Goal: Information Seeking & Learning: Learn about a topic

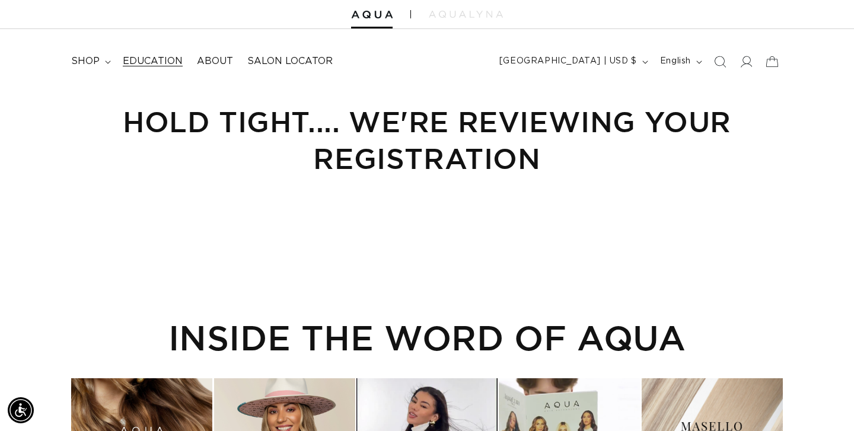
click at [154, 62] on span "Education" at bounding box center [153, 61] width 60 height 12
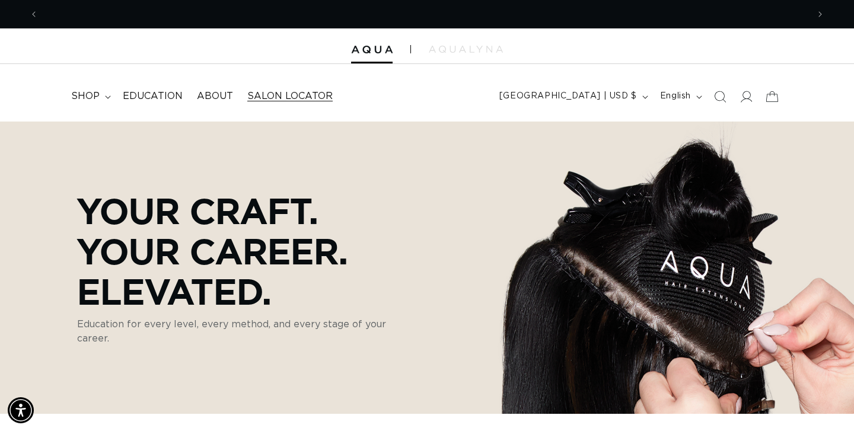
scroll to position [0, 770]
click at [268, 90] on span "Salon Locator" at bounding box center [289, 96] width 85 height 12
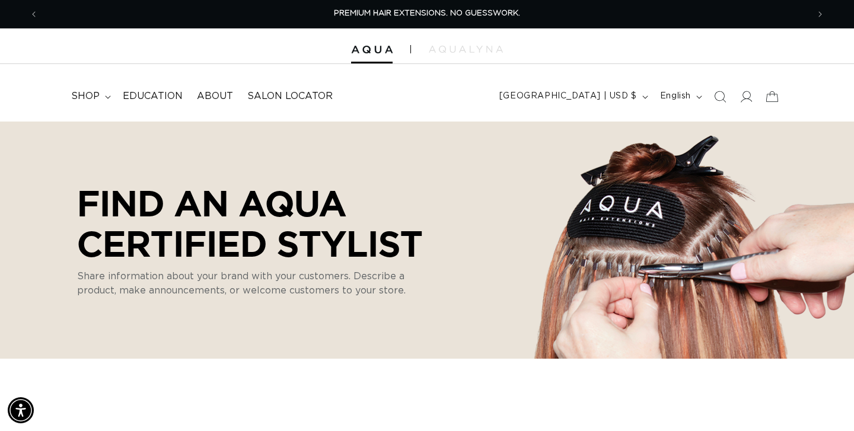
select select "m"
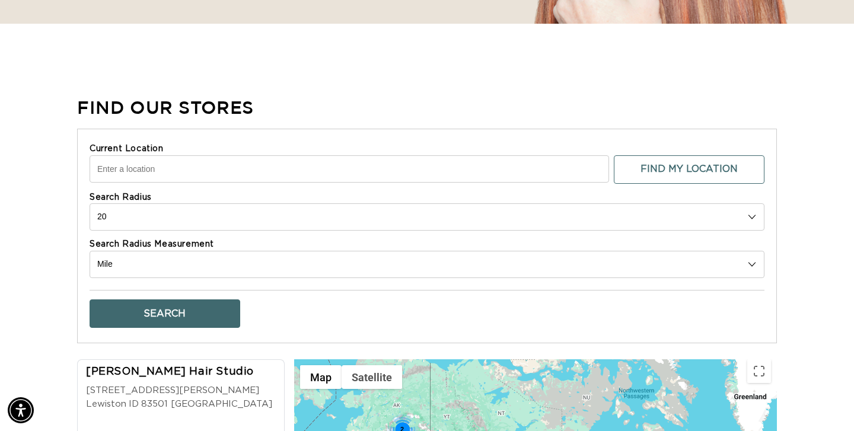
scroll to position [365, 0]
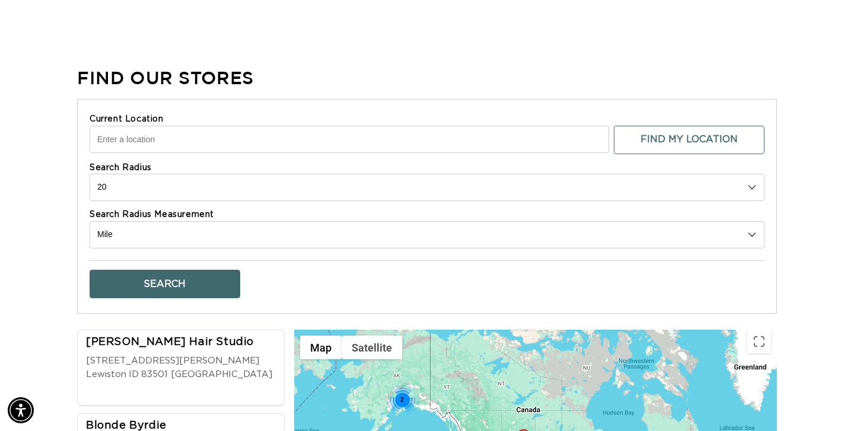
click at [287, 145] on input "Current Location" at bounding box center [349, 139] width 519 height 27
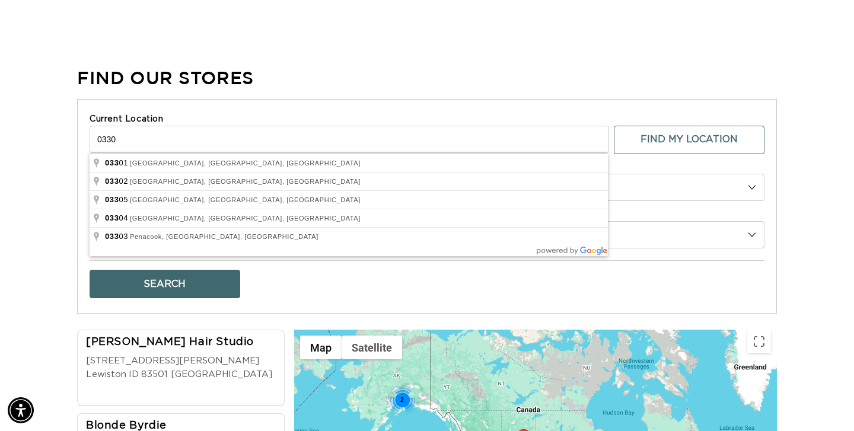
scroll to position [0, 0]
type input "Concord, NH 03301, USA"
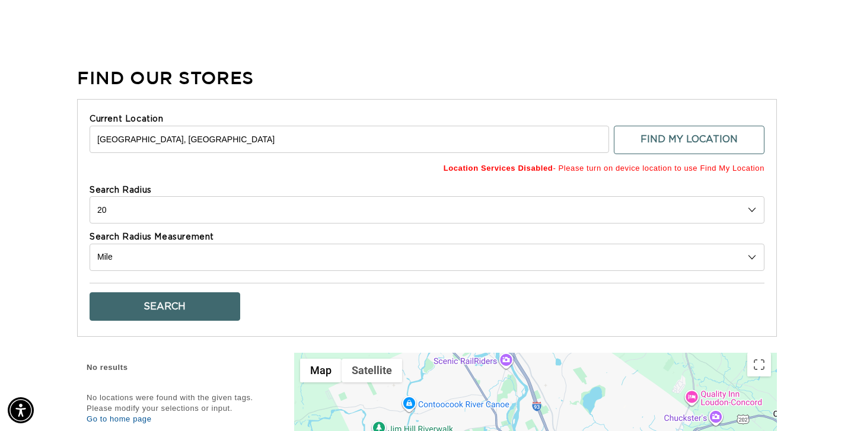
click at [225, 303] on button "Search" at bounding box center [165, 306] width 151 height 28
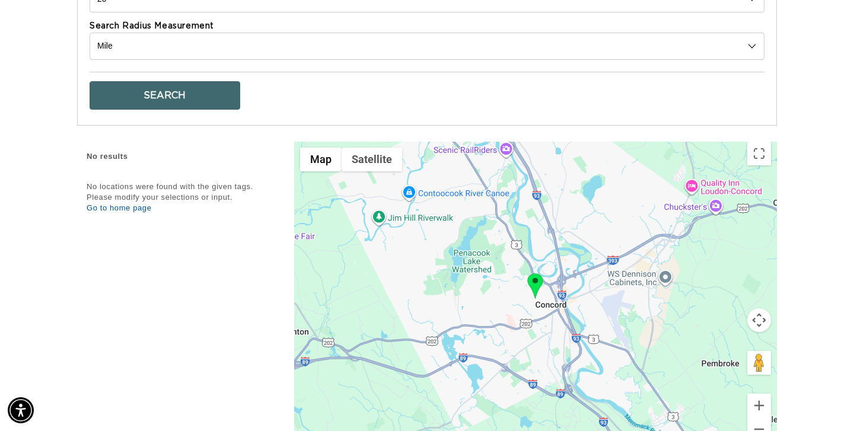
click at [538, 286] on img at bounding box center [535, 285] width 16 height 25
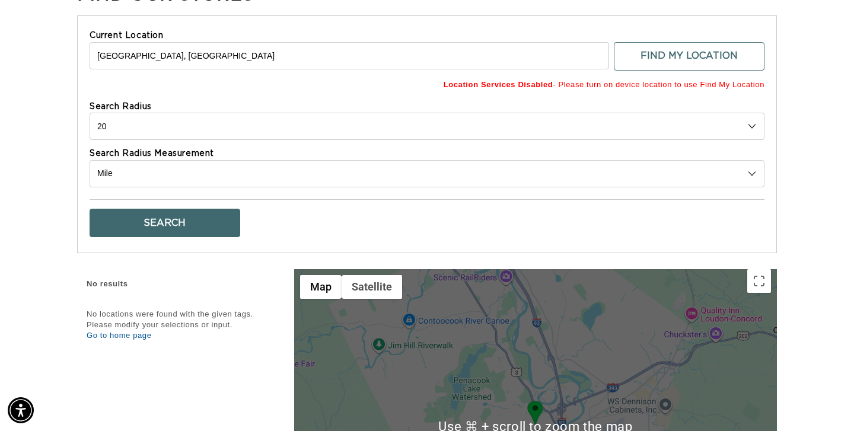
scroll to position [446, 0]
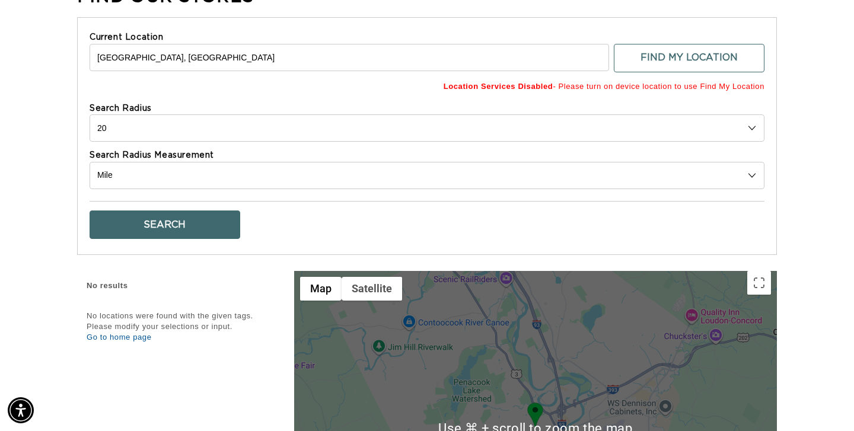
click at [222, 228] on button "Search" at bounding box center [165, 224] width 151 height 28
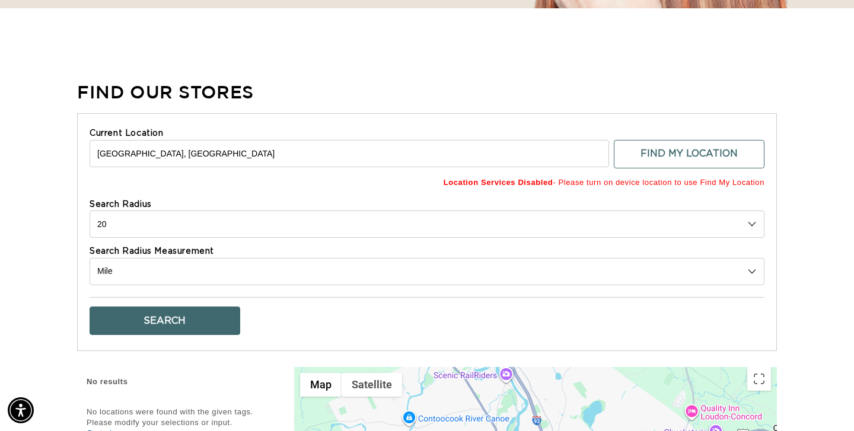
scroll to position [0, 0]
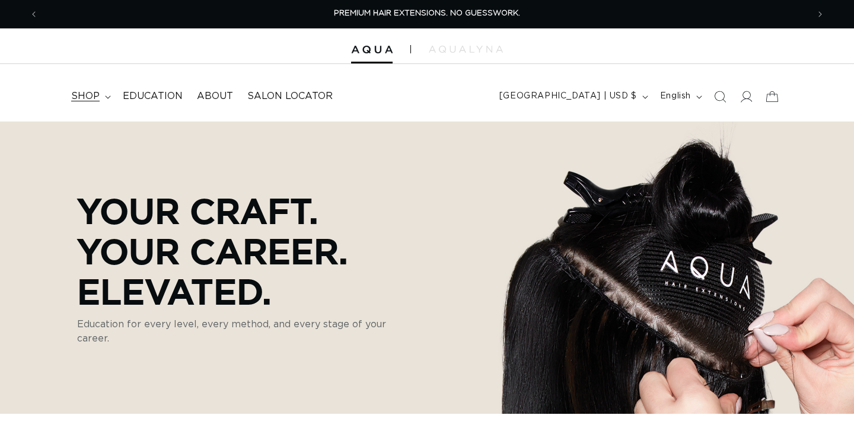
click at [97, 97] on span "shop" at bounding box center [85, 96] width 28 height 12
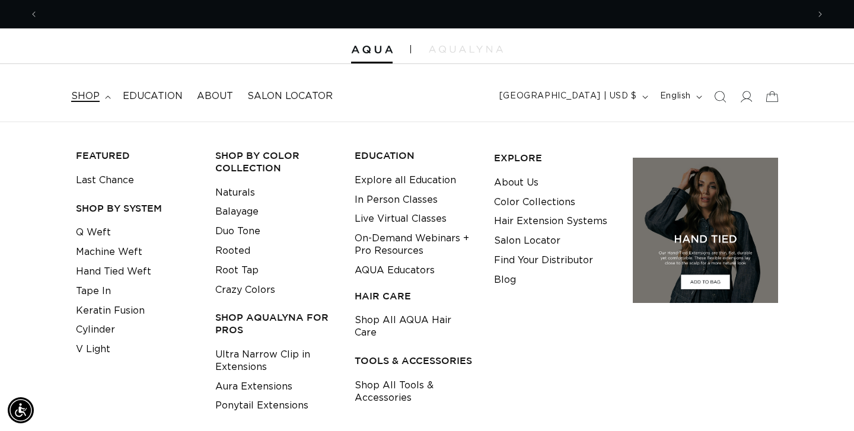
scroll to position [0, 1539]
click at [251, 361] on link "Ultra Narrow Clip in Extensions" at bounding box center [275, 361] width 121 height 32
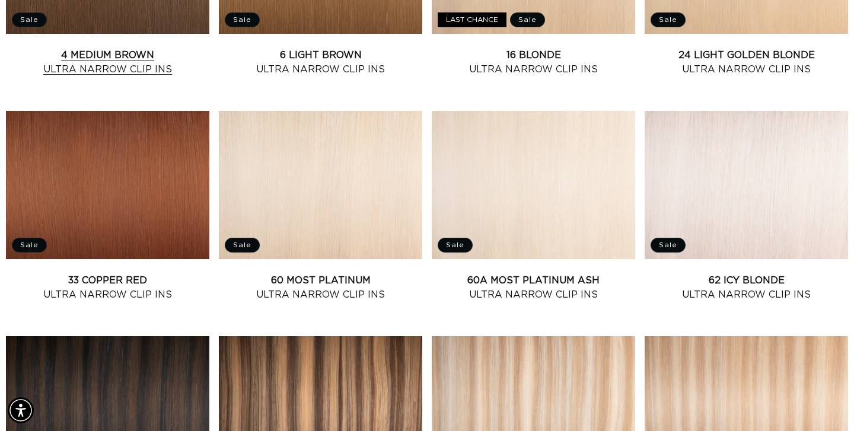
scroll to position [0, 770]
click at [33, 48] on link "4 Medium Brown Ultra Narrow Clip Ins" at bounding box center [107, 62] width 203 height 28
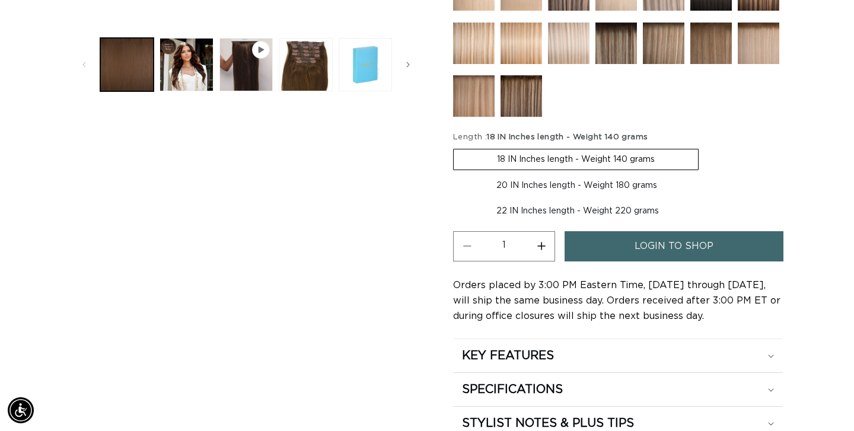
scroll to position [0, 770]
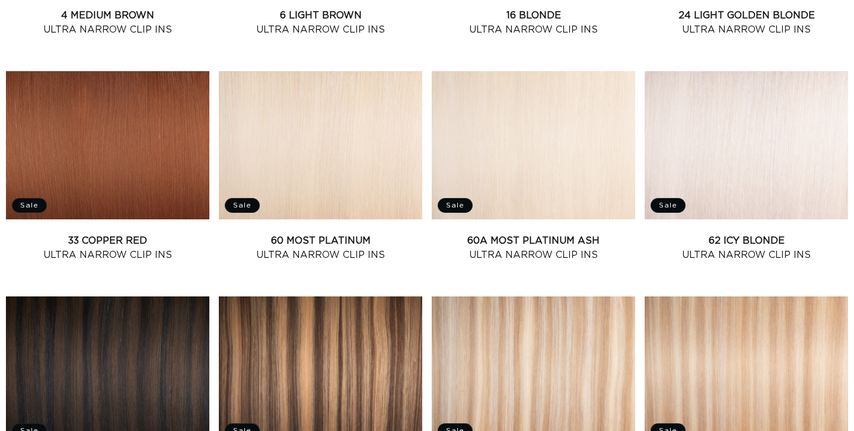
scroll to position [828, 0]
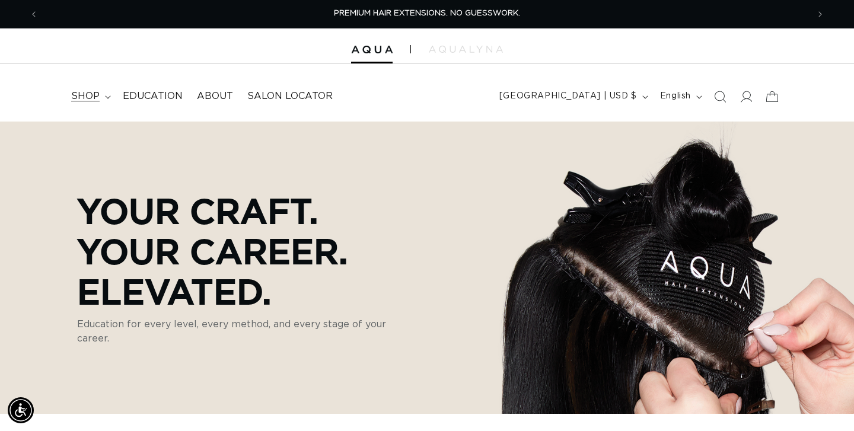
click at [107, 98] on icon at bounding box center [107, 96] width 5 height 3
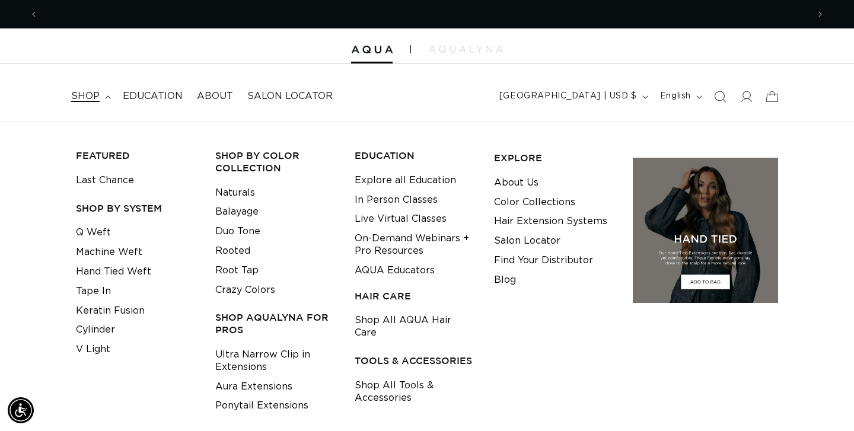
scroll to position [0, 770]
click at [96, 353] on link "V Light" at bounding box center [93, 350] width 34 height 20
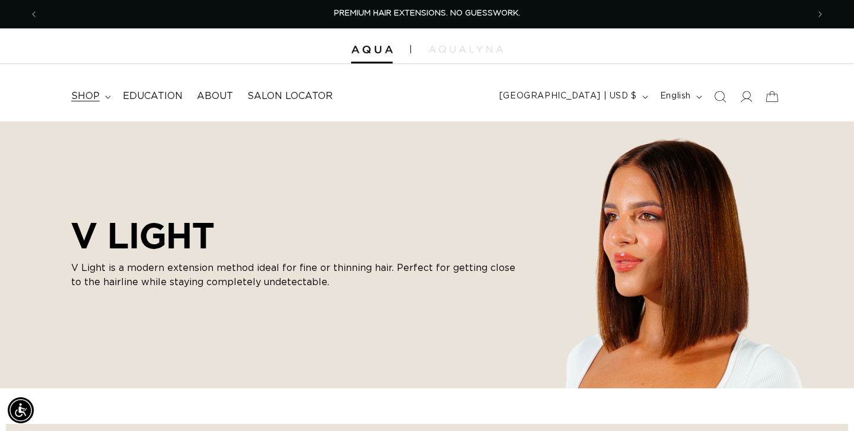
click at [98, 97] on span "shop" at bounding box center [85, 96] width 28 height 12
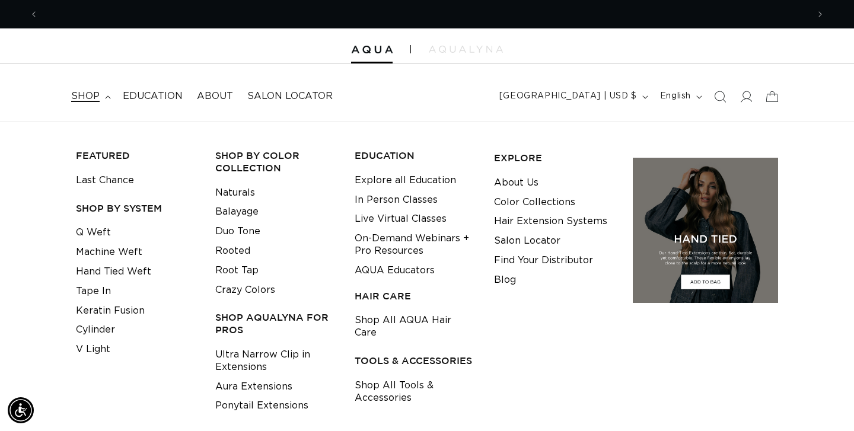
scroll to position [0, 770]
click at [102, 232] on link "Q Weft" at bounding box center [93, 233] width 35 height 20
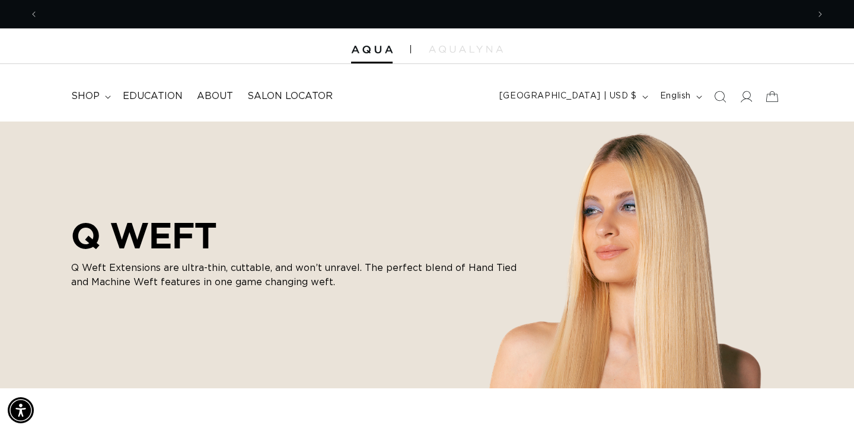
scroll to position [0, 1539]
click at [101, 92] on summary "shop" at bounding box center [90, 96] width 52 height 27
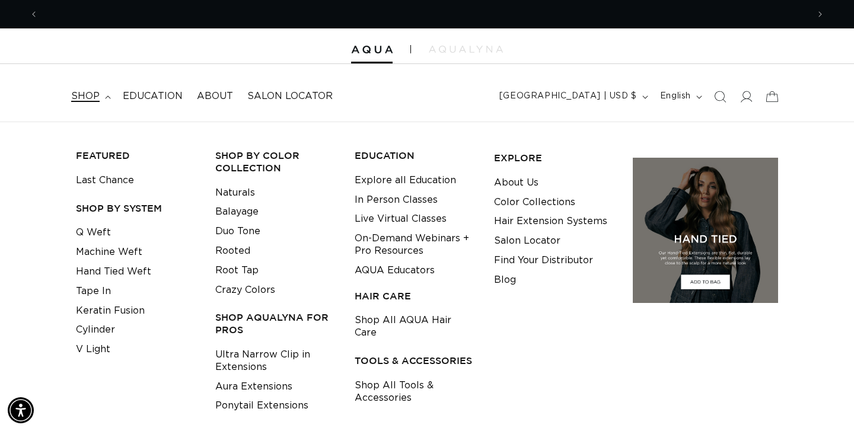
scroll to position [0, 0]
click at [109, 273] on link "Hand Tied Weft" at bounding box center [113, 272] width 75 height 20
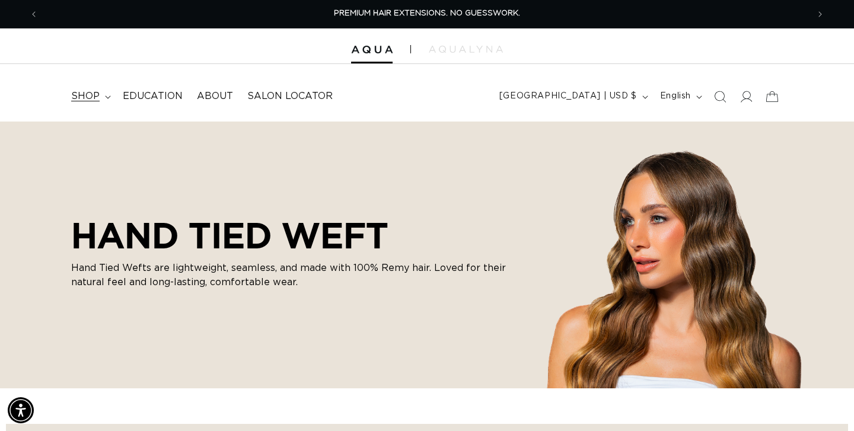
click at [99, 97] on summary "shop" at bounding box center [90, 96] width 52 height 27
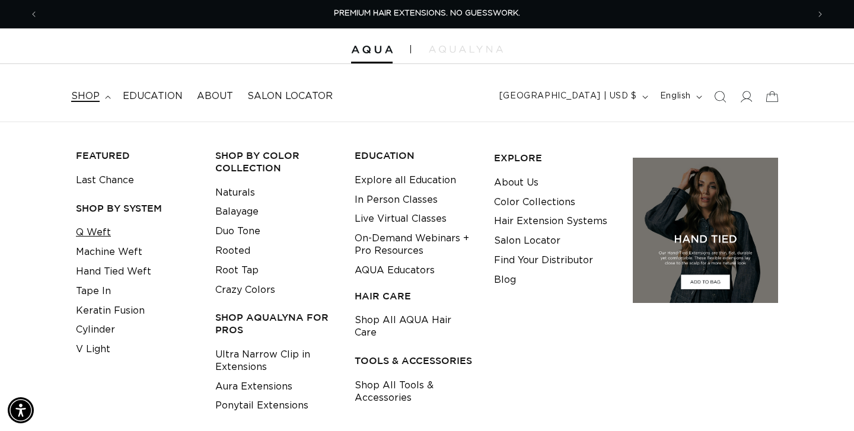
click at [98, 235] on link "Q Weft" at bounding box center [93, 233] width 35 height 20
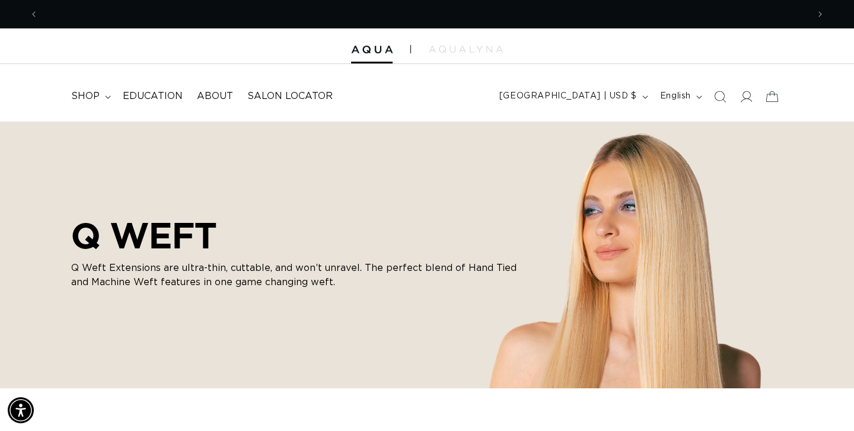
scroll to position [0, 770]
click at [100, 94] on summary "shop" at bounding box center [90, 96] width 52 height 27
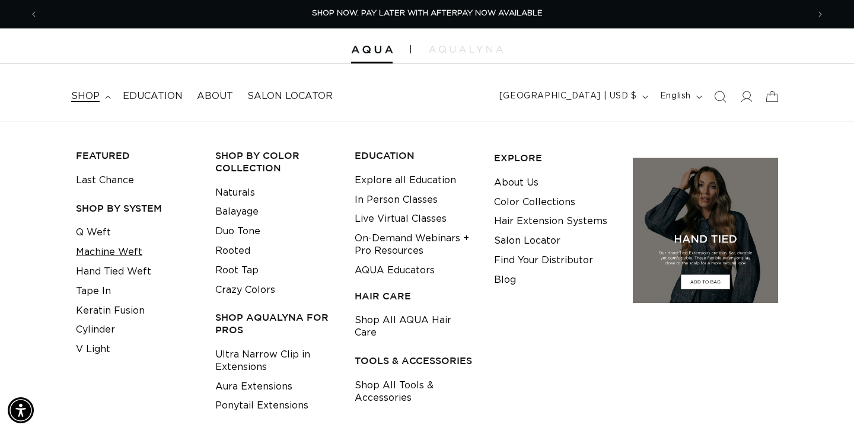
click at [110, 251] on link "Machine Weft" at bounding box center [109, 252] width 66 height 20
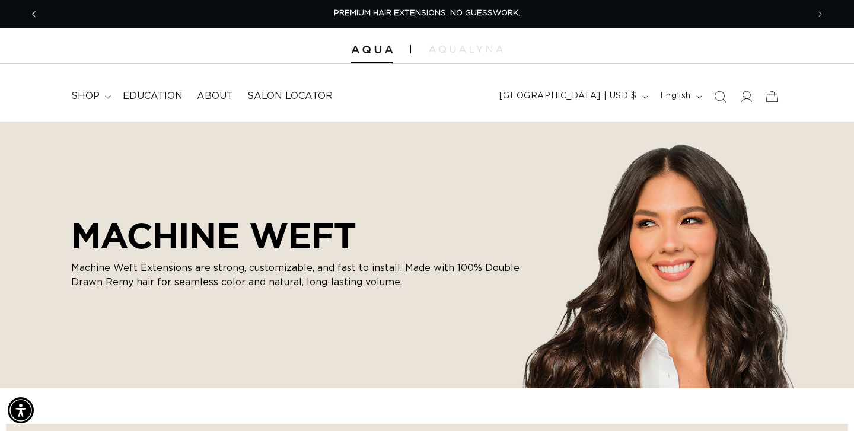
click at [32, 14] on icon "Previous announcement" at bounding box center [34, 14] width 4 height 6
click at [465, 53] on div at bounding box center [427, 46] width 854 height 36
click at [459, 50] on img at bounding box center [466, 49] width 74 height 7
